Goal: Ask a question

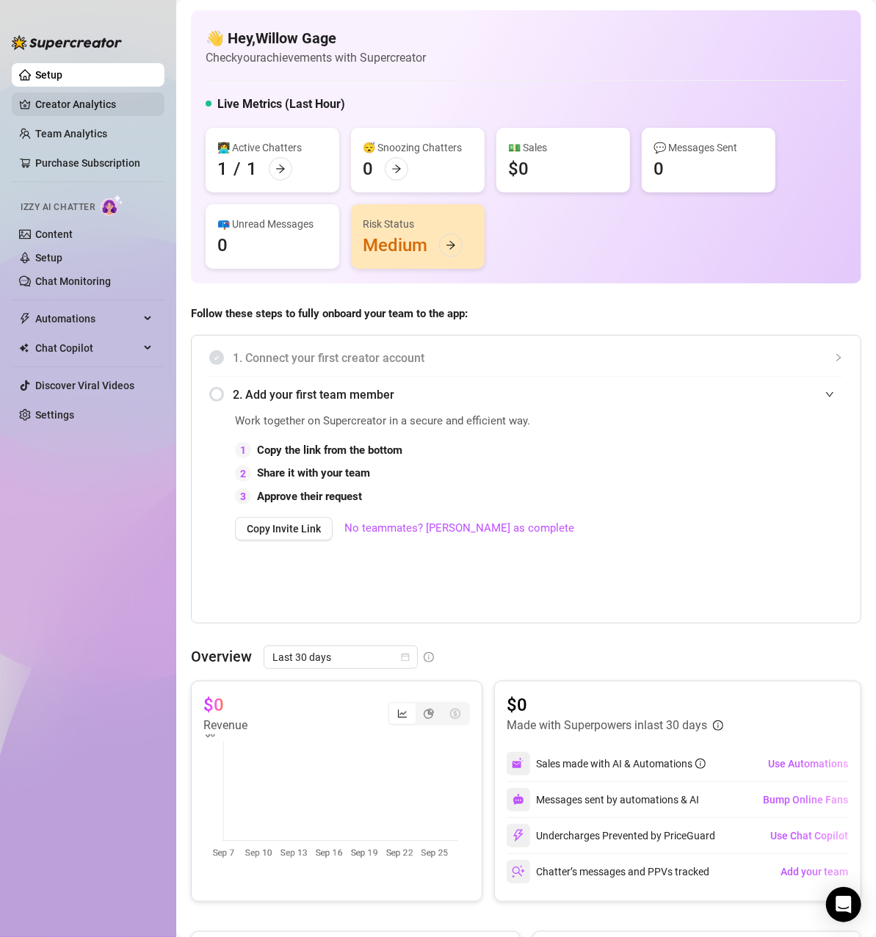
click at [87, 109] on link "Creator Analytics" at bounding box center [94, 105] width 118 height 24
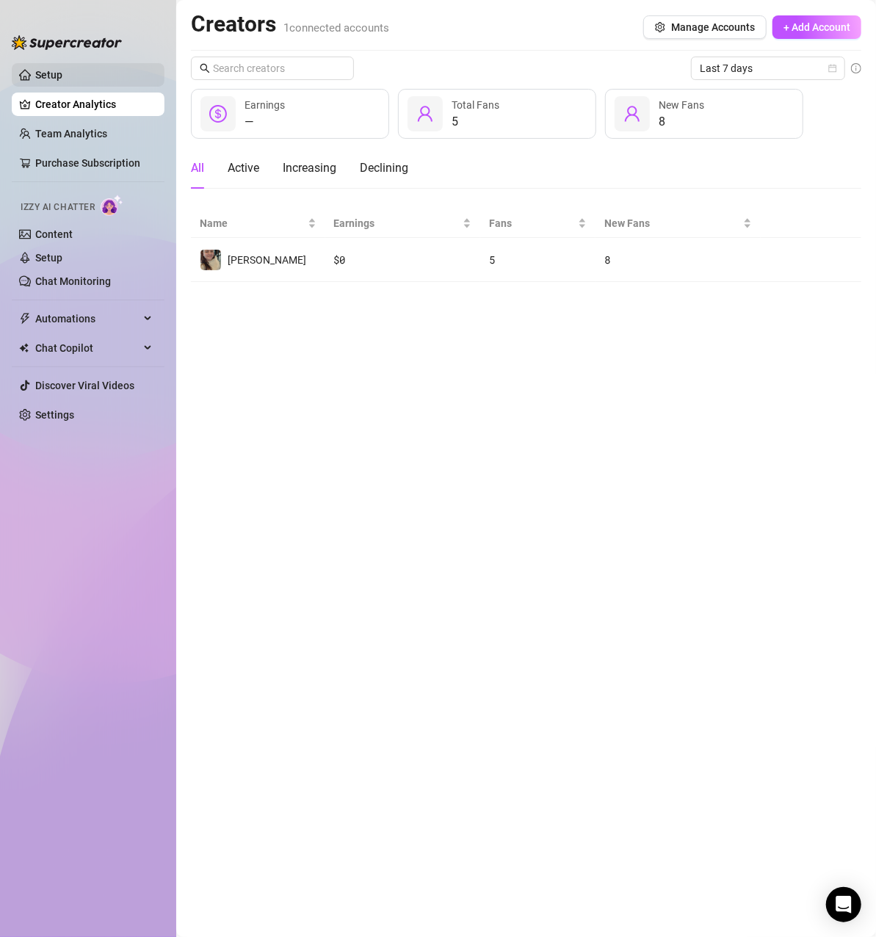
click at [62, 71] on link "Setup" at bounding box center [48, 75] width 27 height 12
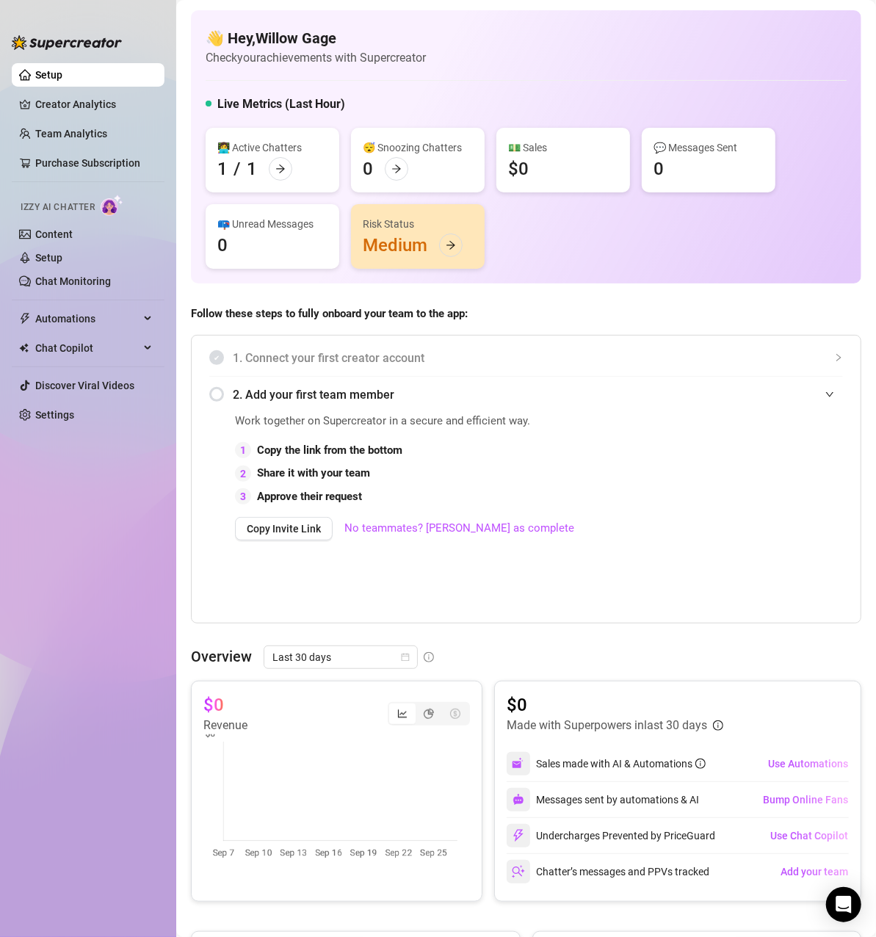
click at [297, 364] on span "1. Connect your first creator account" at bounding box center [538, 358] width 610 height 18
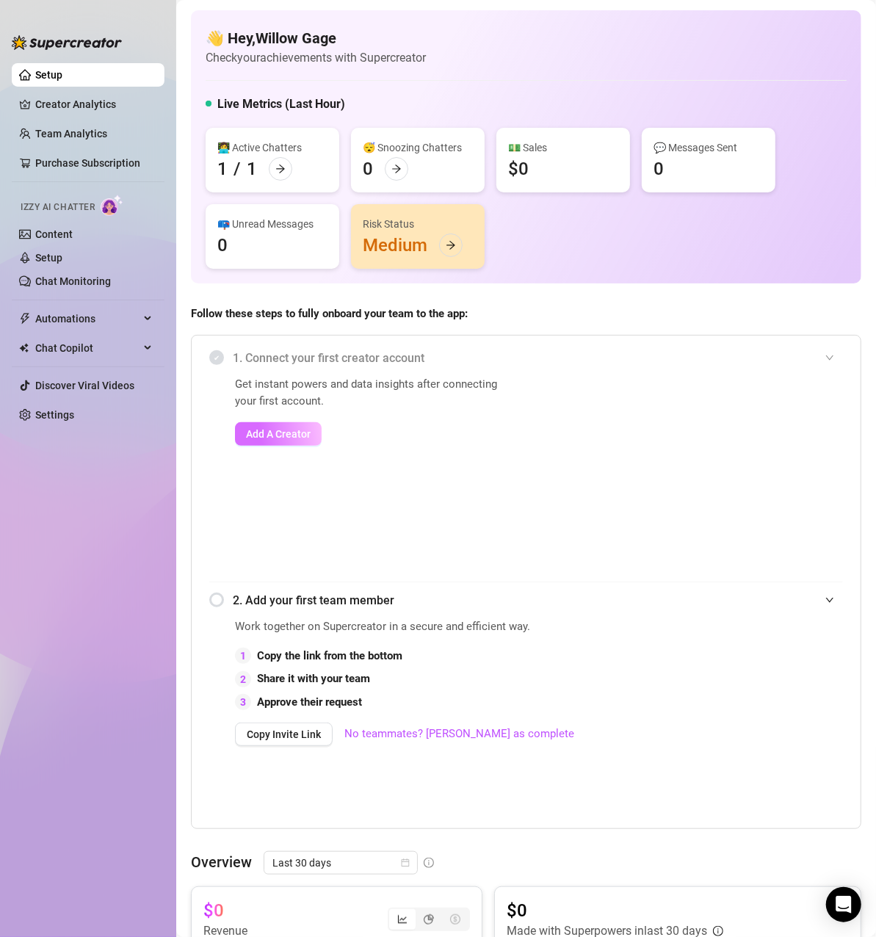
click at [286, 432] on span "Add A Creator" at bounding box center [278, 434] width 65 height 12
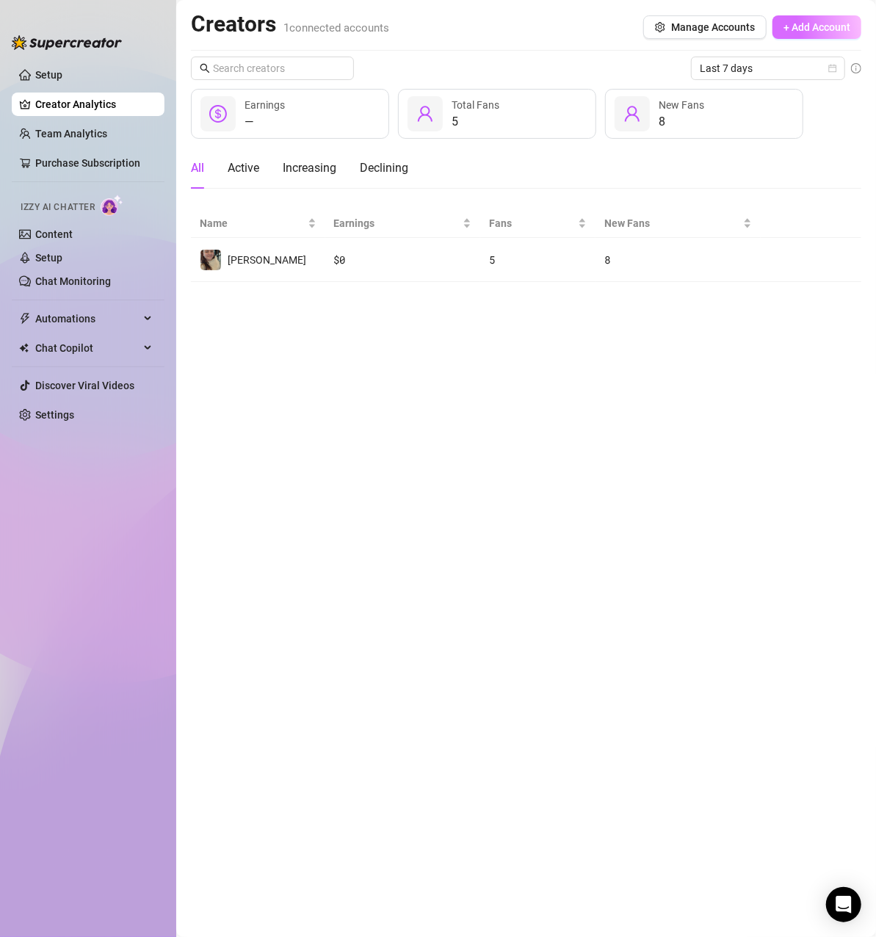
click at [787, 29] on span "+ Add Account" at bounding box center [817, 27] width 67 height 12
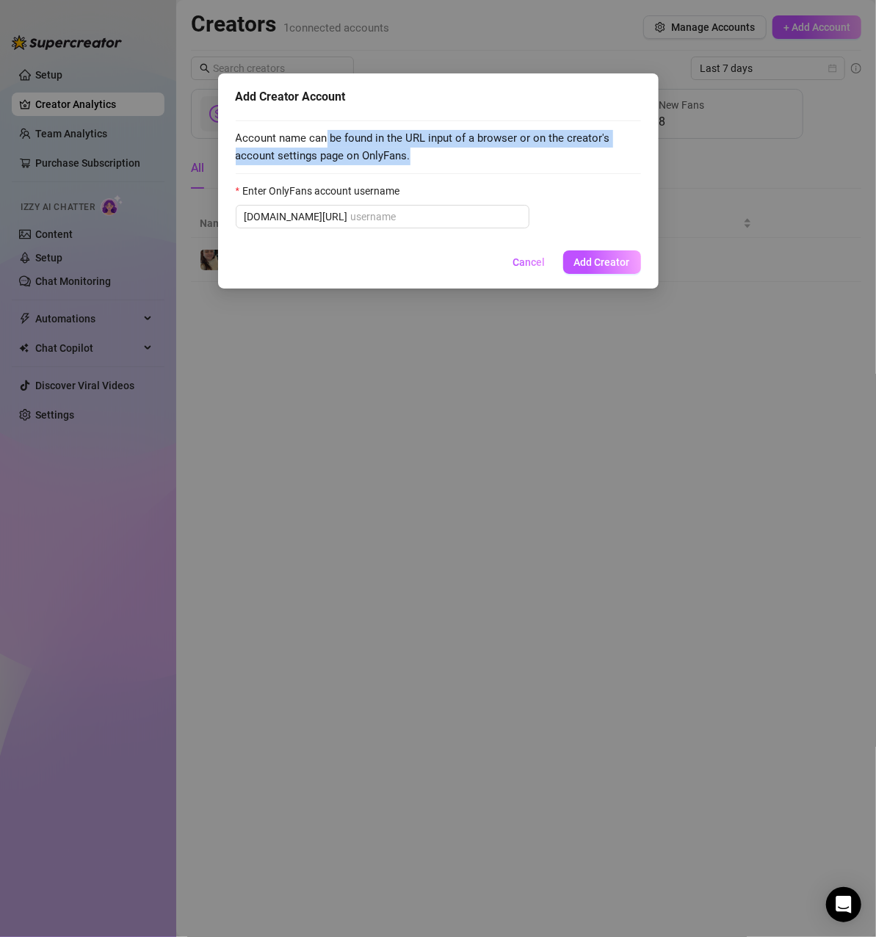
drag, startPoint x: 372, startPoint y: 142, endPoint x: 530, endPoint y: 154, distance: 157.6
click at [529, 148] on span "Account name can be found in the URL input of a browser or on the creator's acc…" at bounding box center [438, 147] width 405 height 35
drag, startPoint x: 531, startPoint y: 257, endPoint x: 519, endPoint y: 254, distance: 12.1
click at [530, 257] on span "Cancel" at bounding box center [529, 262] width 32 height 12
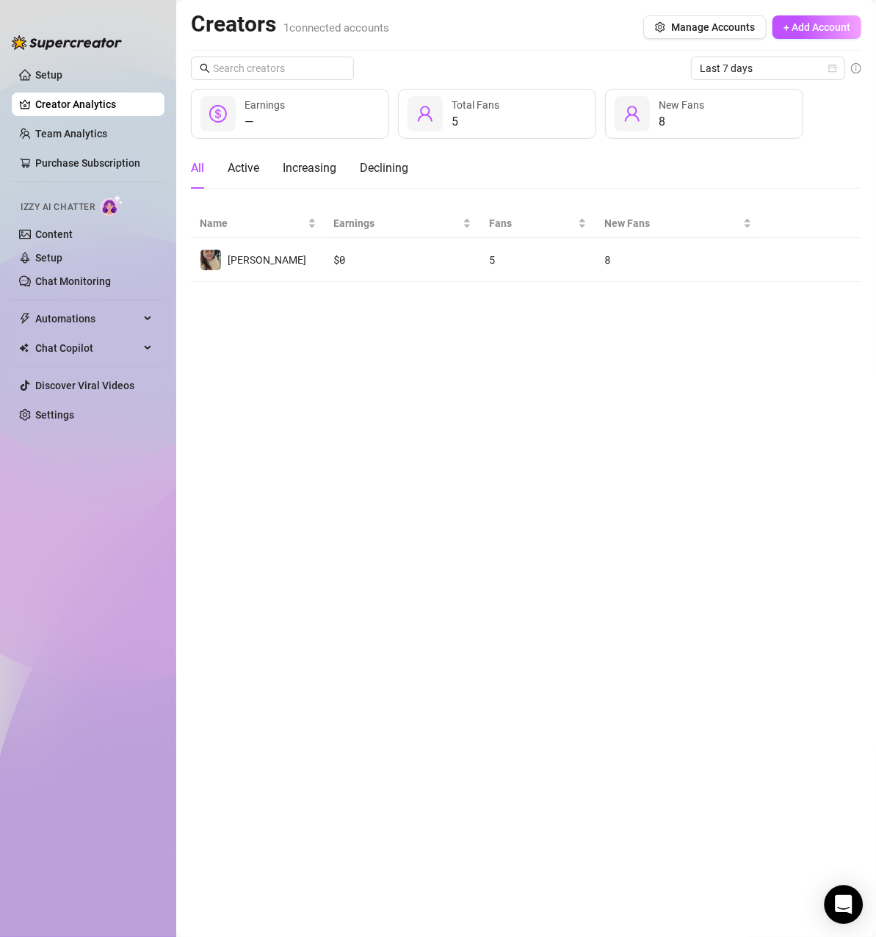
click at [853, 898] on div "Open Intercom Messenger" at bounding box center [844, 905] width 39 height 39
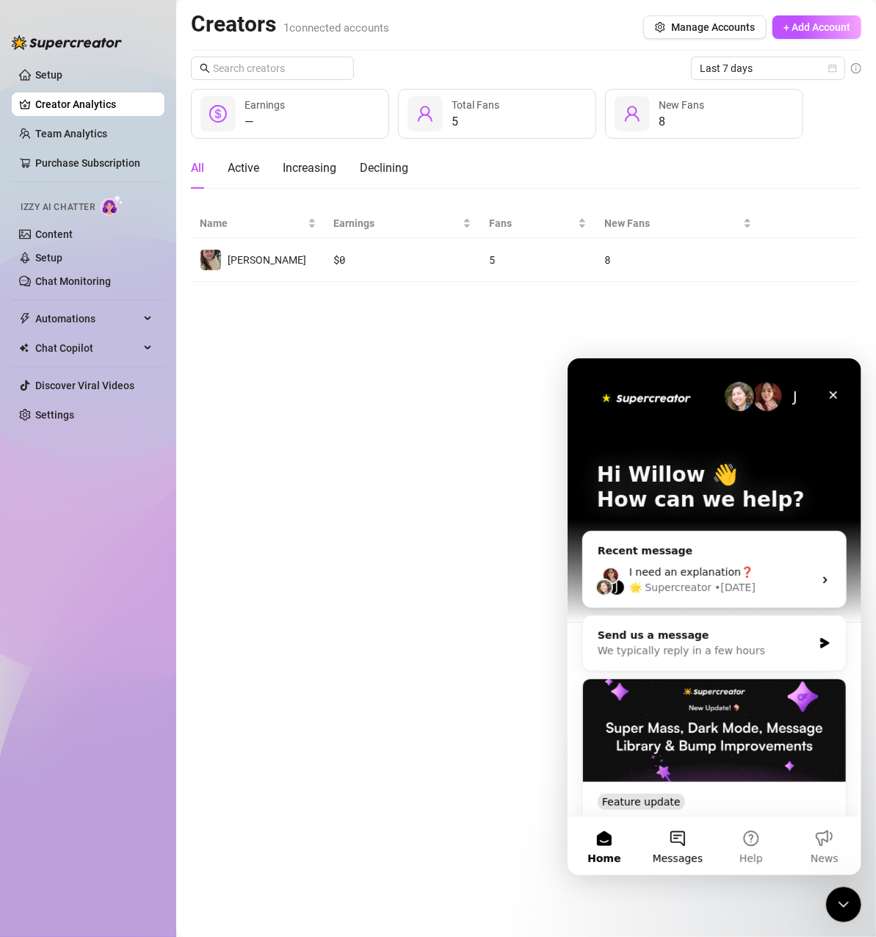
click at [678, 836] on button "Messages" at bounding box center [676, 845] width 73 height 59
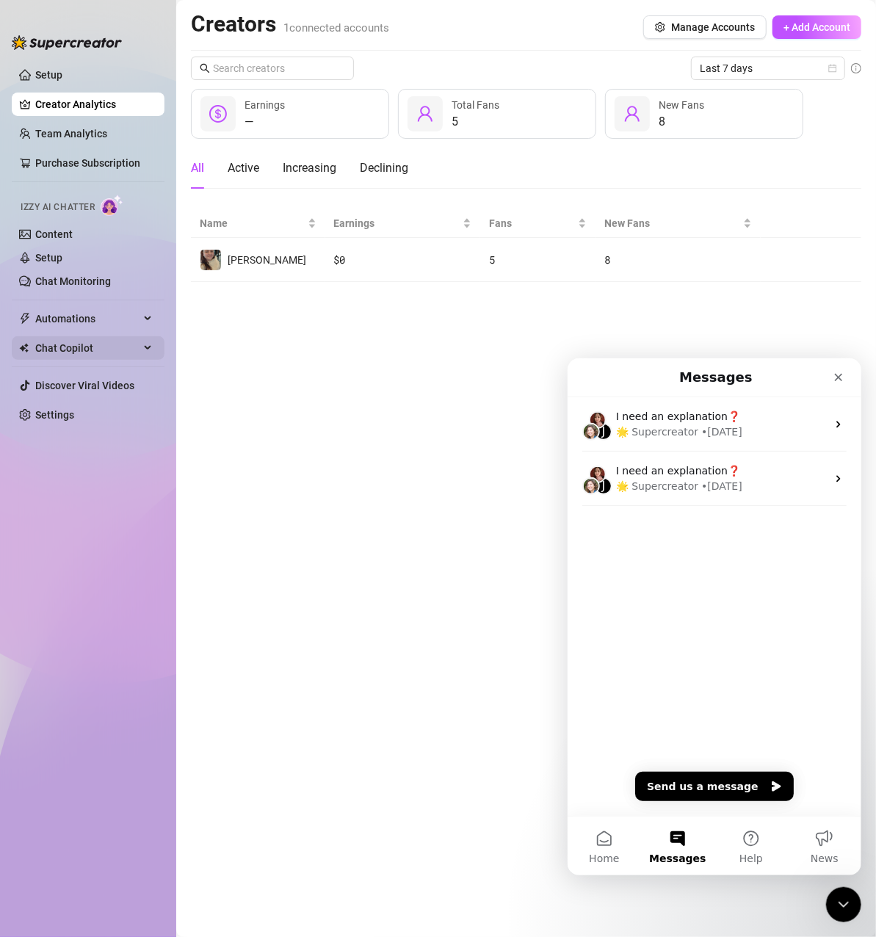
click at [101, 342] on span "Chat Copilot" at bounding box center [87, 348] width 104 height 24
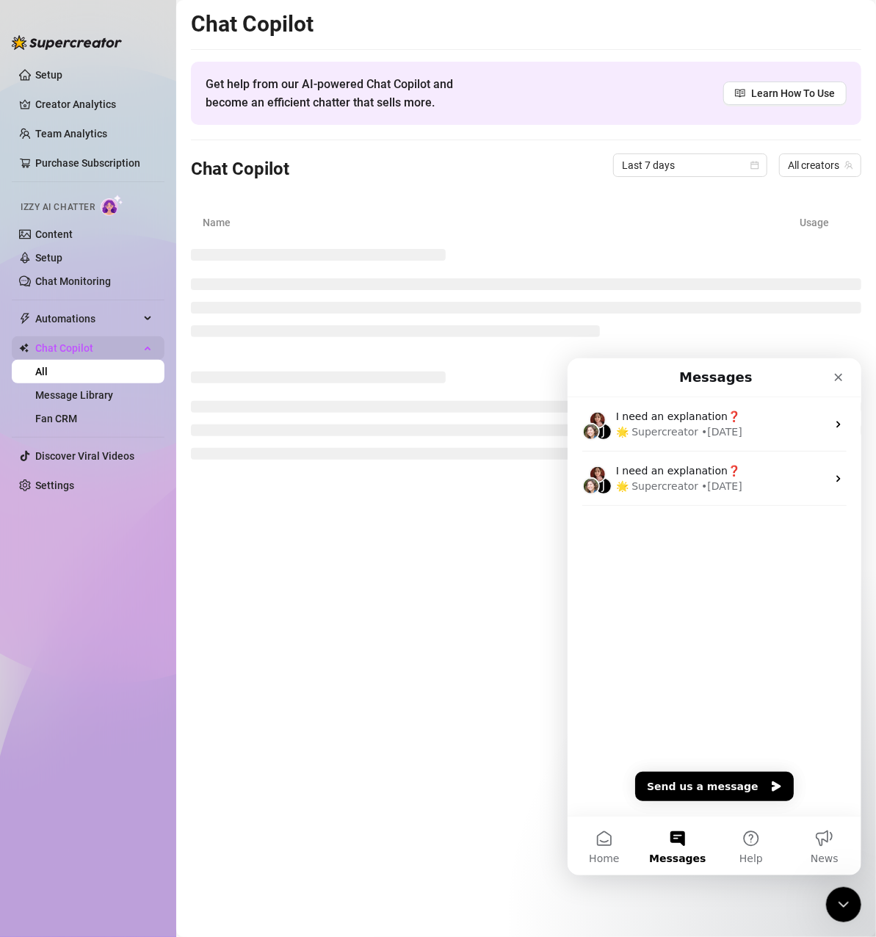
click at [101, 342] on span "Chat Copilot" at bounding box center [87, 348] width 104 height 24
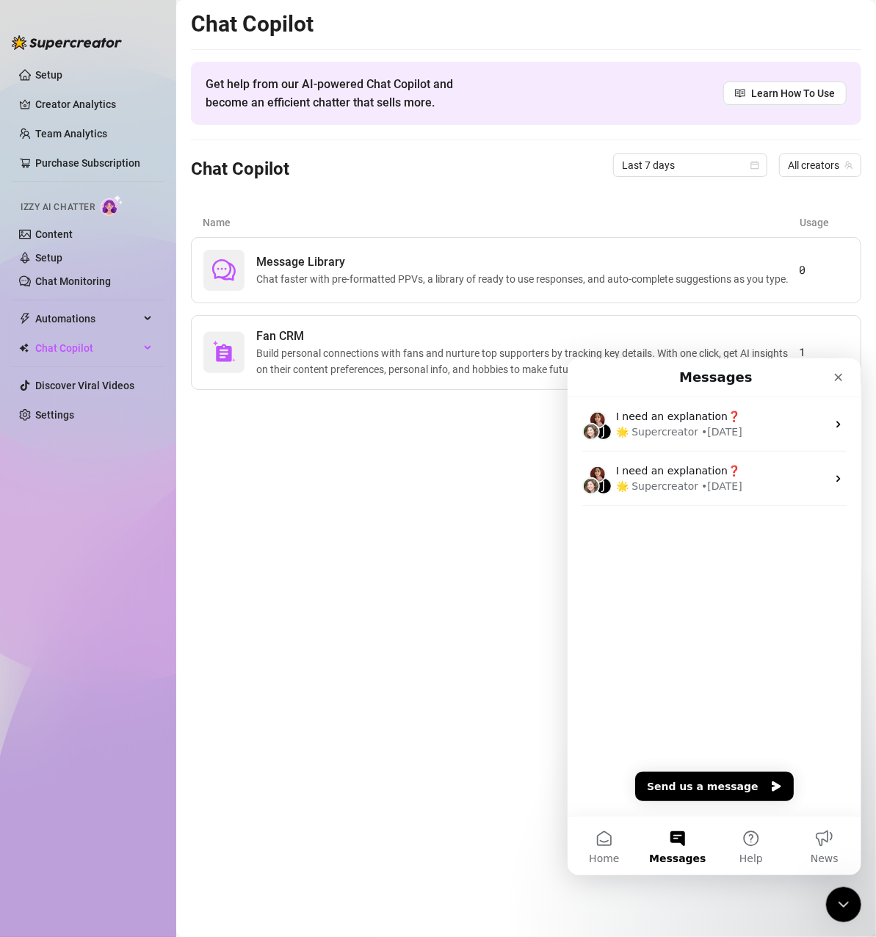
click at [413, 733] on main "Chat Copilot Get help from our AI-powered Chat Copilot and become an efficient …" at bounding box center [526, 468] width 700 height 937
click at [778, 842] on button "Help" at bounding box center [750, 845] width 73 height 59
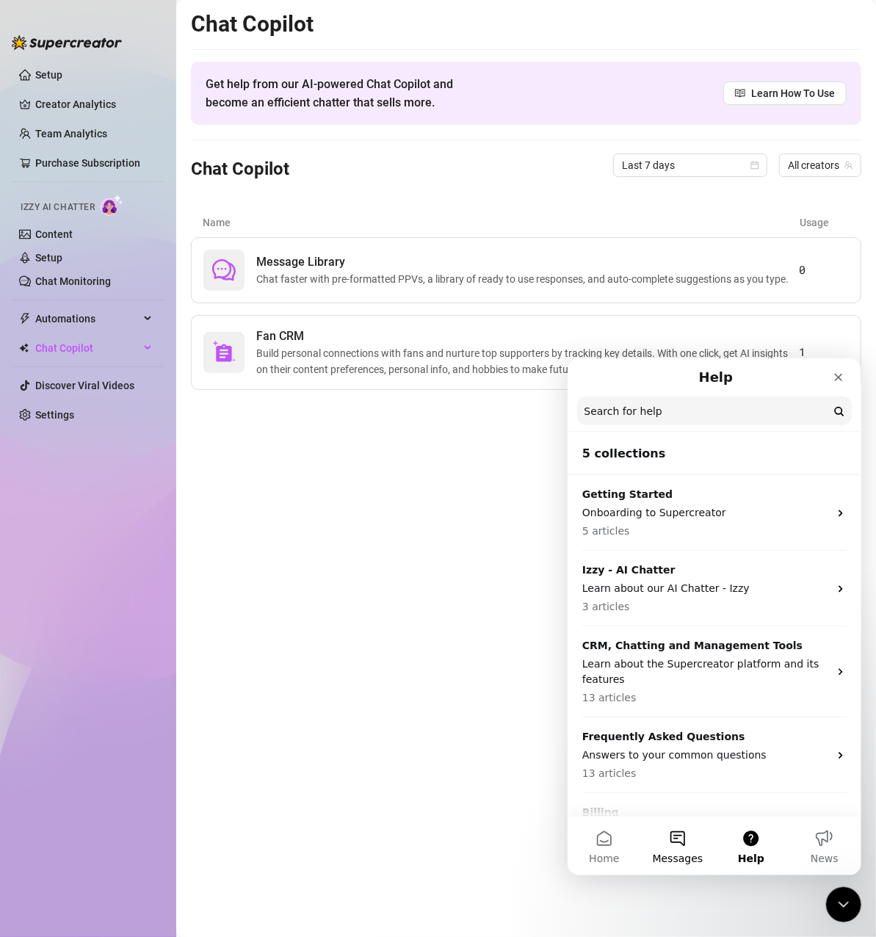
click at [677, 834] on button "Messages" at bounding box center [676, 845] width 73 height 59
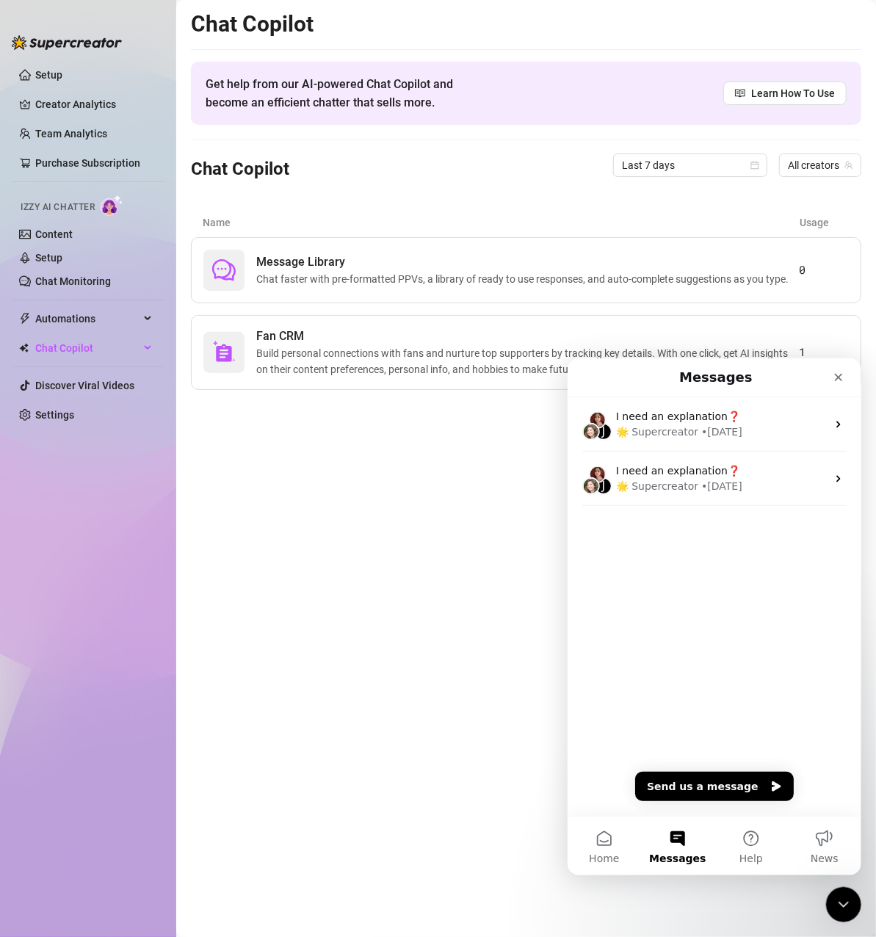
click at [703, 771] on div "J I need an explanation❓ 🌟 Supercreator • [DATE] J I need an explanation❓ 🌟 Sup…" at bounding box center [714, 606] width 294 height 419
click at [693, 787] on button "Send us a message" at bounding box center [714, 785] width 159 height 29
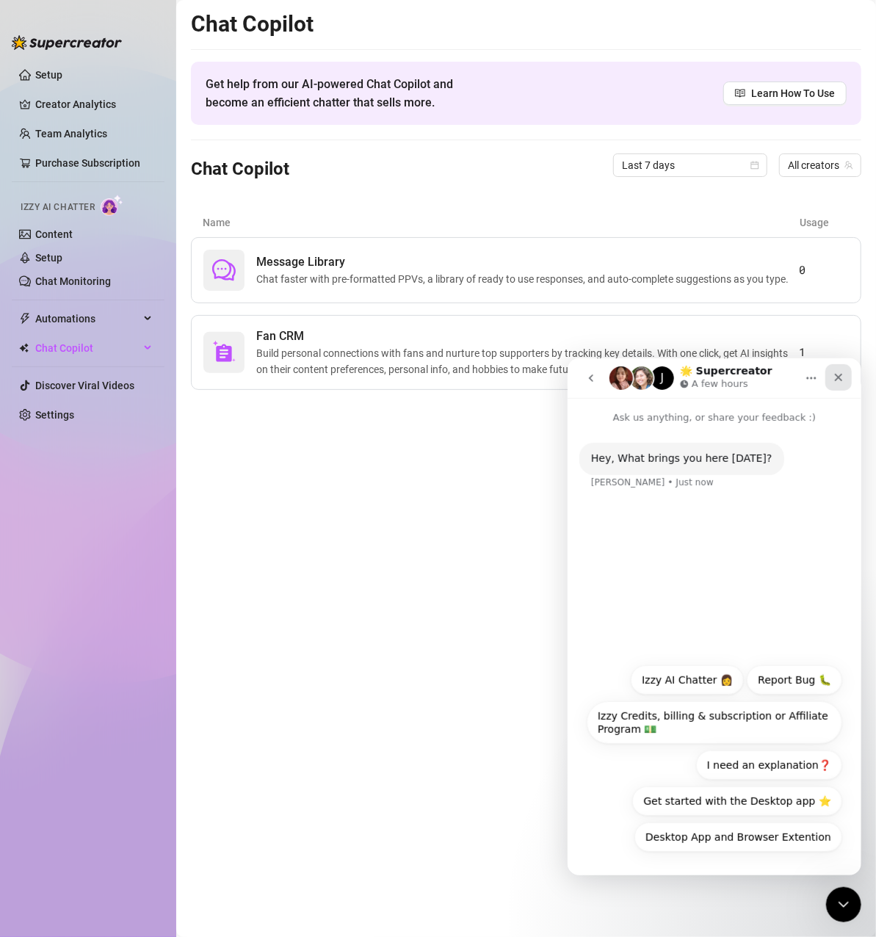
click at [831, 372] on div "Close" at bounding box center [838, 377] width 26 height 26
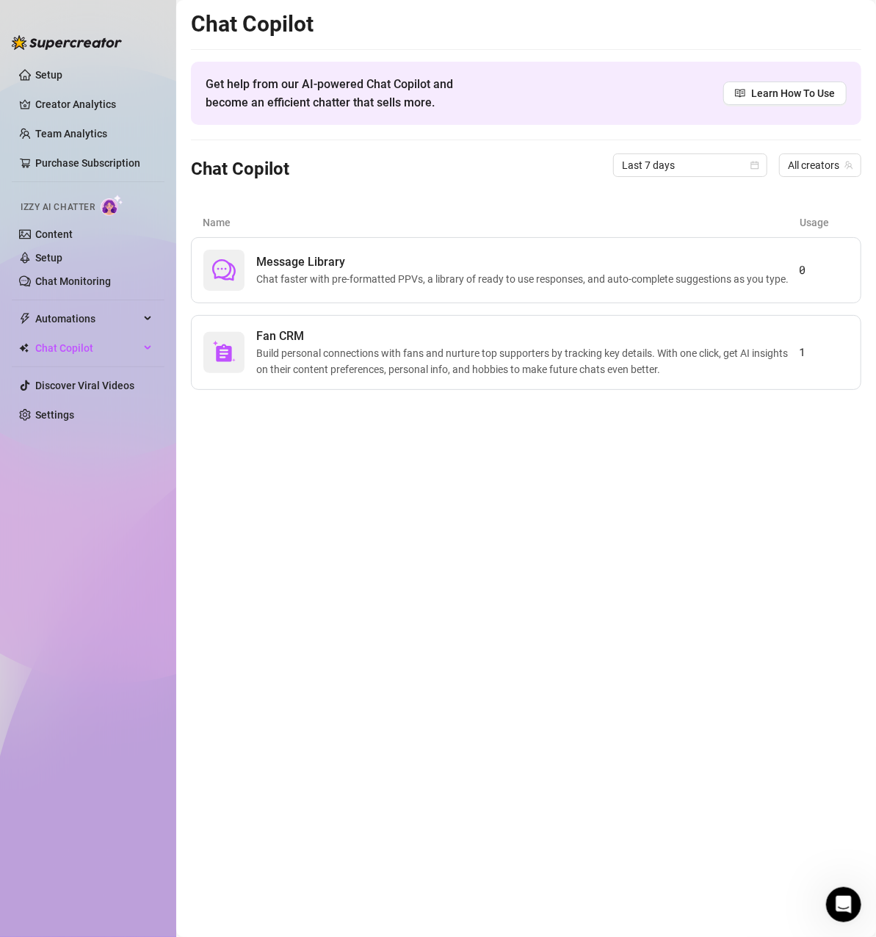
click at [760, 507] on main "Chat Copilot Get help from our AI-powered Chat Copilot and become an efficient …" at bounding box center [526, 468] width 700 height 937
